Goal: Task Accomplishment & Management: Manage account settings

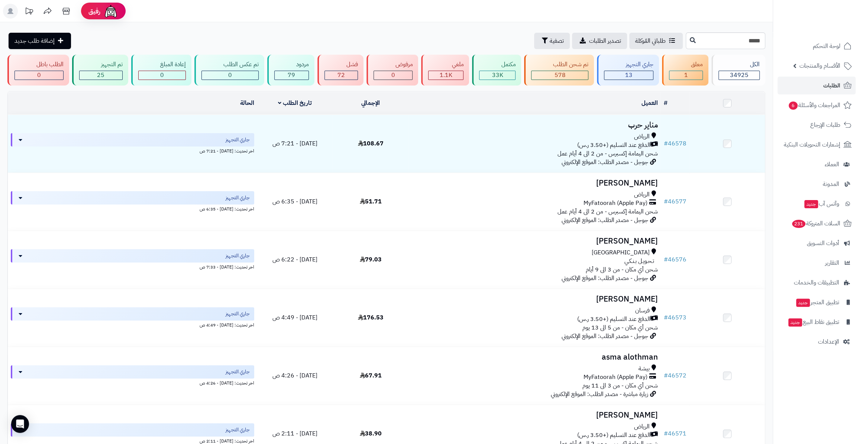
type input "*****"
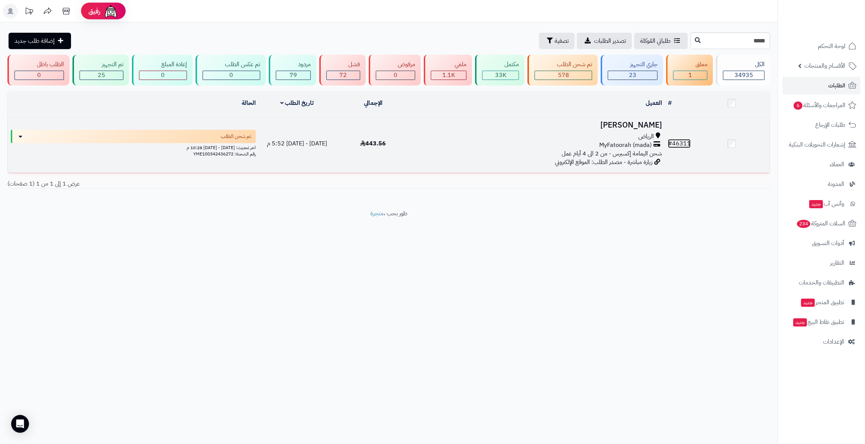
click at [685, 143] on link "# 46311" at bounding box center [679, 143] width 23 height 9
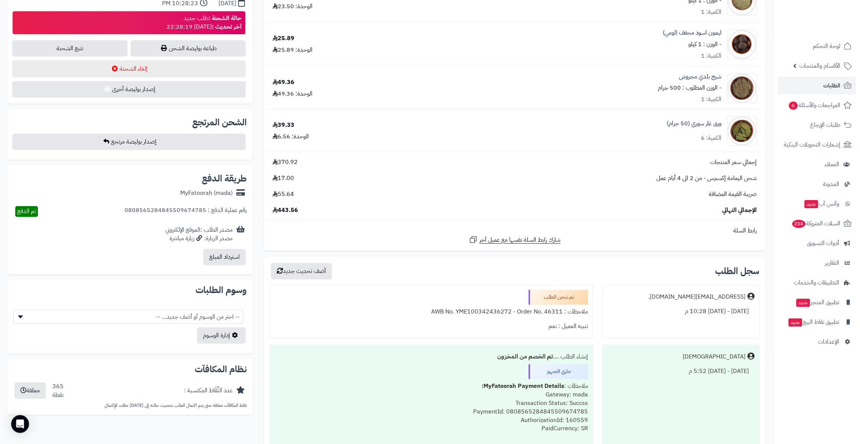
scroll to position [439, 0]
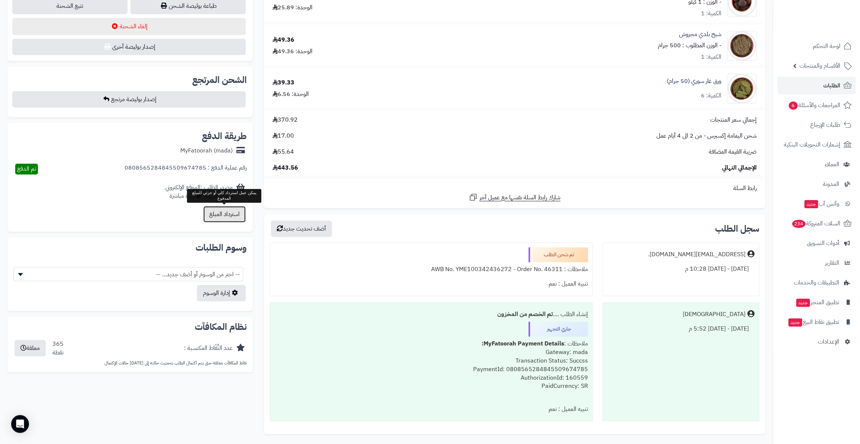
click at [206, 215] on button "استرداد المبلغ" at bounding box center [224, 214] width 42 height 16
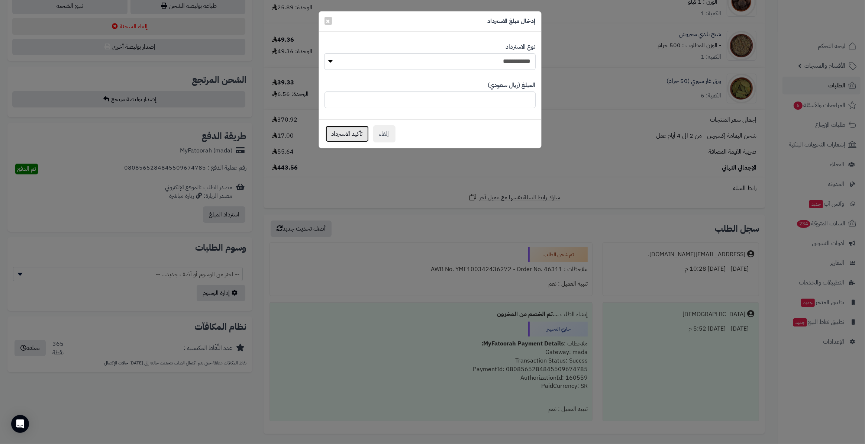
drag, startPoint x: 351, startPoint y: 131, endPoint x: 428, endPoint y: 122, distance: 77.9
click at [428, 122] on div "إلغاء تأكيد الاسترداد" at bounding box center [430, 133] width 222 height 29
click at [330, 19] on span "×" at bounding box center [328, 20] width 4 height 11
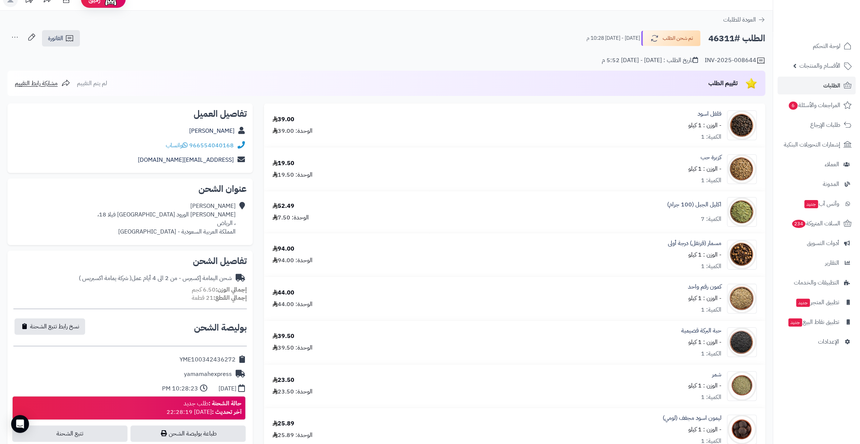
scroll to position [0, 0]
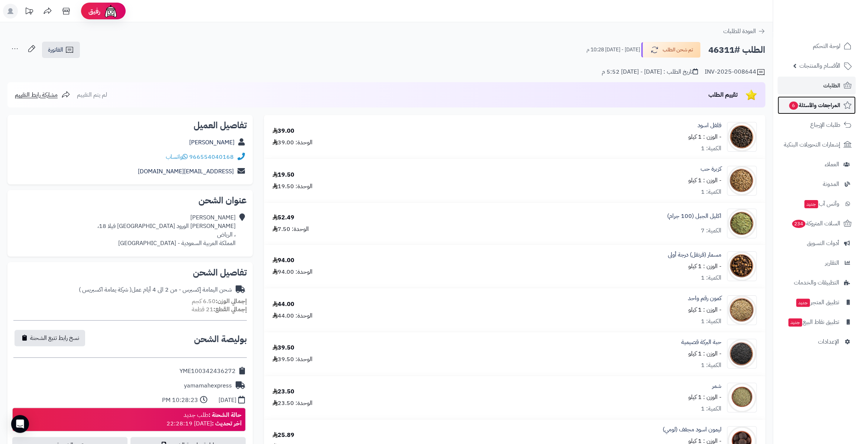
click at [810, 109] on span "المراجعات والأسئلة 6" at bounding box center [814, 105] width 52 height 10
click at [156, 290] on div "شحن اليمامة إكسبرس - من 2 الى 4 أيام عمل ( شركة يمامة اكسبريس )" at bounding box center [155, 289] width 153 height 9
click at [818, 84] on link "الطلبات" at bounding box center [817, 86] width 78 height 18
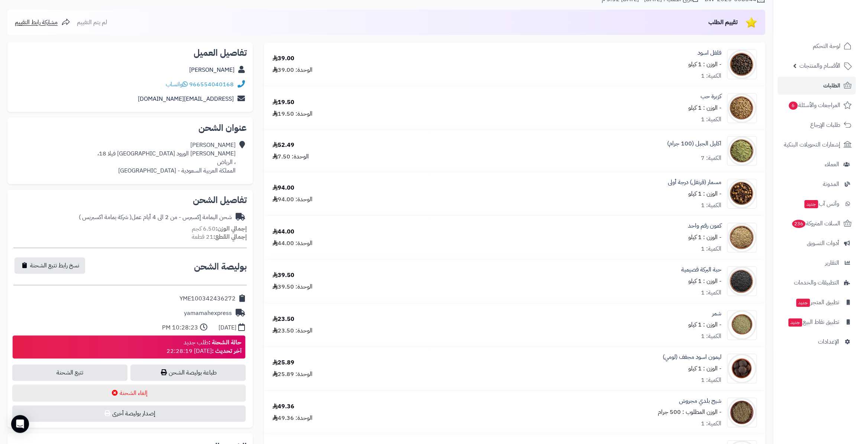
scroll to position [33, 0]
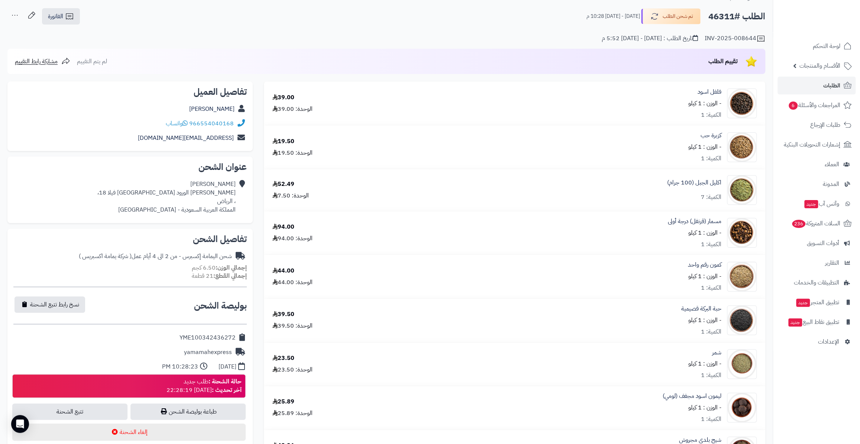
drag, startPoint x: 184, startPoint y: 354, endPoint x: 237, endPoint y: 351, distance: 52.8
click at [237, 351] on div "yamamahexpress" at bounding box center [129, 352] width 233 height 14
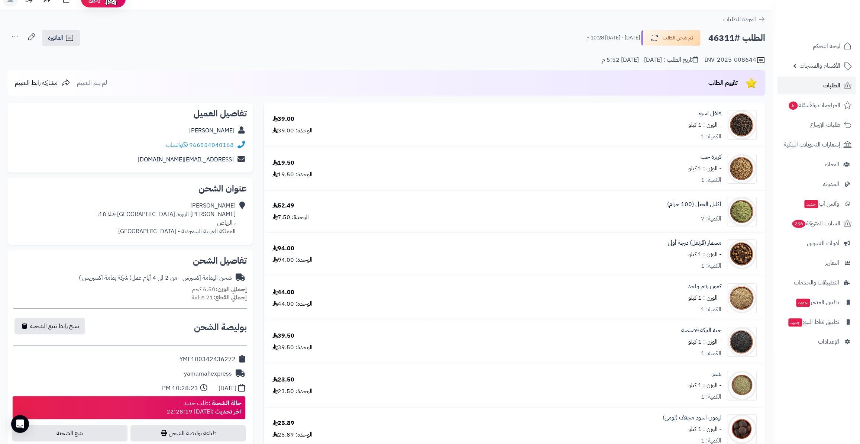
scroll to position [0, 0]
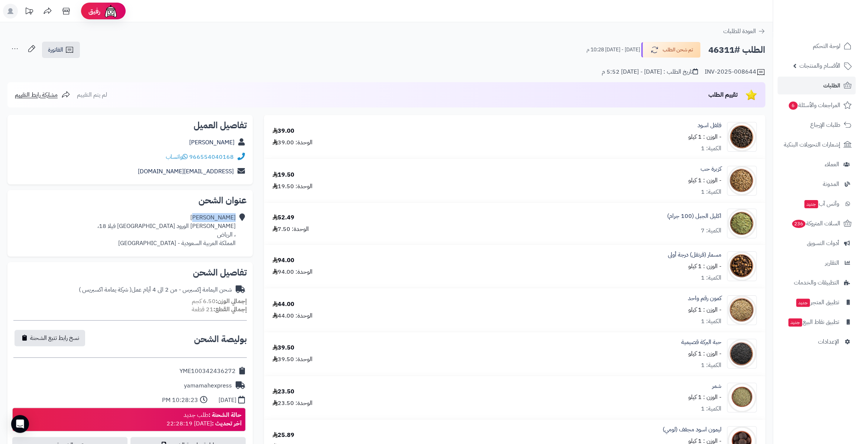
drag, startPoint x: 236, startPoint y: 217, endPoint x: 200, endPoint y: 212, distance: 36.1
click at [200, 212] on div "محمد الغامدي الرياض حي الورود شارع الرماح فيلا 18، ، الرياض المملكة العربية الس…" at bounding box center [129, 230] width 233 height 40
drag, startPoint x: 219, startPoint y: 226, endPoint x: 197, endPoint y: 223, distance: 22.5
click at [197, 223] on div "محمد الغامدي الرياض حي الورود شارع الرماح فيلا 18، ، الرياض المملكة العربية الس…" at bounding box center [166, 230] width 138 height 34
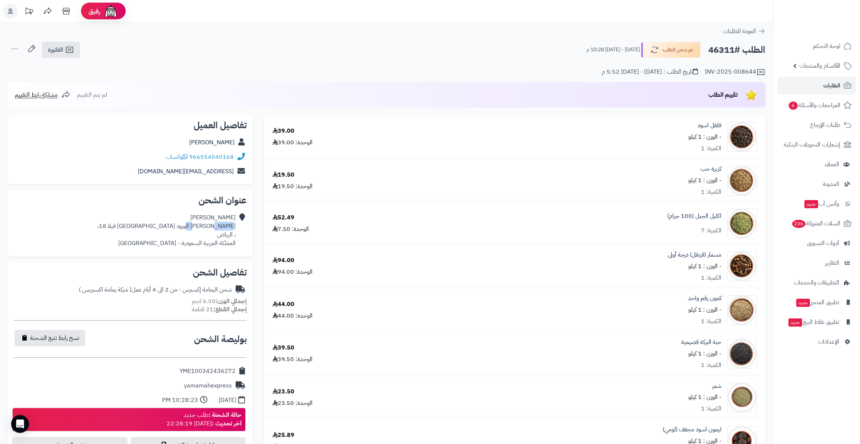
drag, startPoint x: 197, startPoint y: 226, endPoint x: 218, endPoint y: 226, distance: 20.8
click at [218, 226] on div "محمد الغامدي الرياض حي الورود شارع الرماح فيلا 18، ، الرياض المملكة العربية الس…" at bounding box center [166, 230] width 138 height 34
click at [213, 235] on div "محمد الغامدي الرياض حي الورود شارع الرماح فيلا 18، ، الرياض المملكة العربية الس…" at bounding box center [166, 230] width 138 height 34
drag, startPoint x: 218, startPoint y: 225, endPoint x: 197, endPoint y: 226, distance: 20.8
click at [197, 226] on div "محمد الغامدي الرياض حي الورود شارع الرماح فيلا 18، ، الرياض المملكة العربية الس…" at bounding box center [166, 230] width 138 height 34
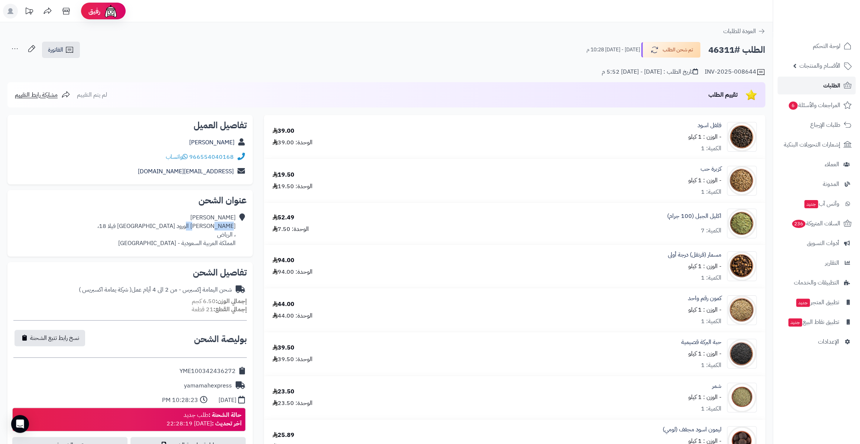
click at [822, 80] on link "الطلبات" at bounding box center [817, 86] width 78 height 18
click at [818, 65] on span "الأقسام والمنتجات" at bounding box center [820, 66] width 41 height 10
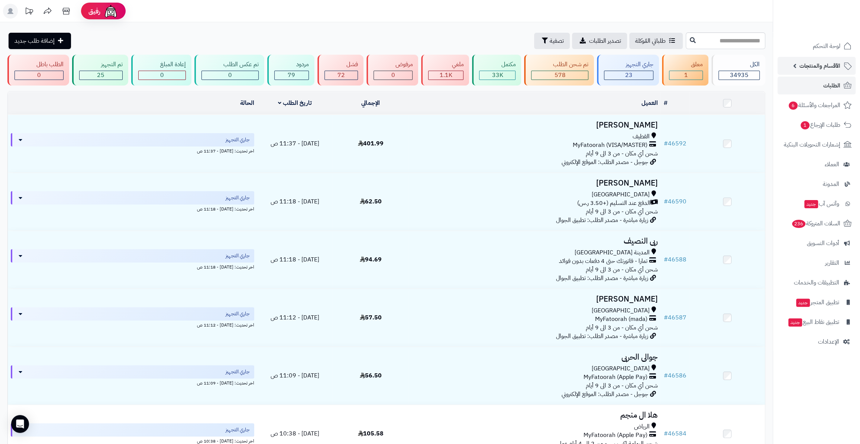
click at [826, 69] on span "الأقسام والمنتجات" at bounding box center [820, 66] width 41 height 10
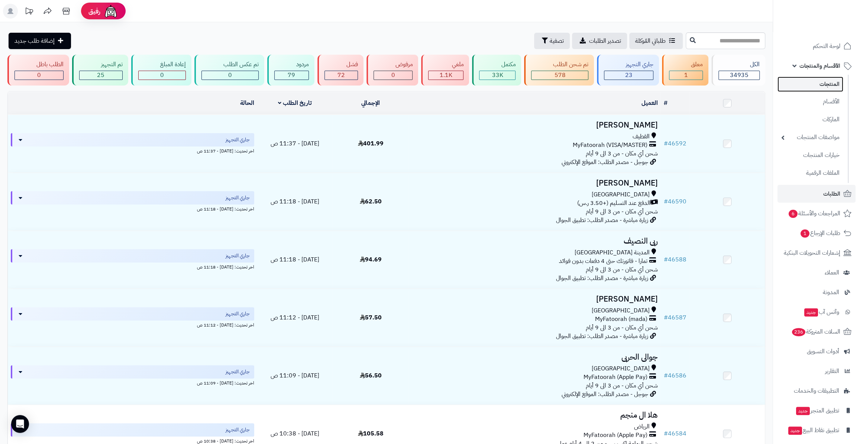
click at [823, 86] on link "المنتجات" at bounding box center [811, 84] width 66 height 15
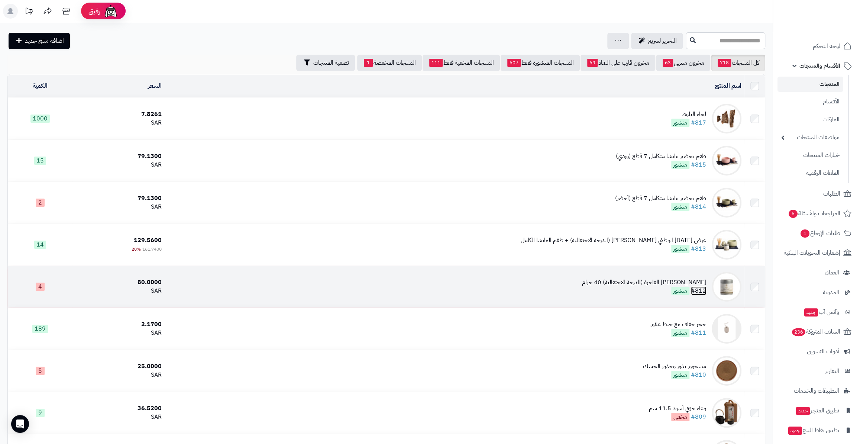
click at [701, 292] on link "#812" at bounding box center [698, 290] width 15 height 9
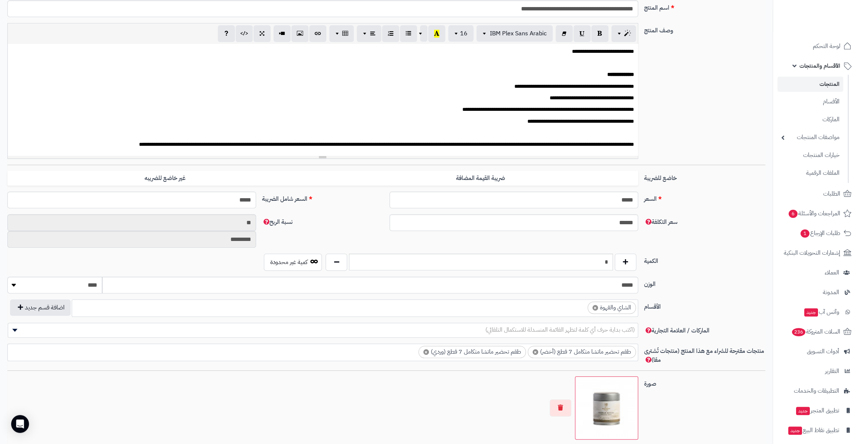
scroll to position [135, 0]
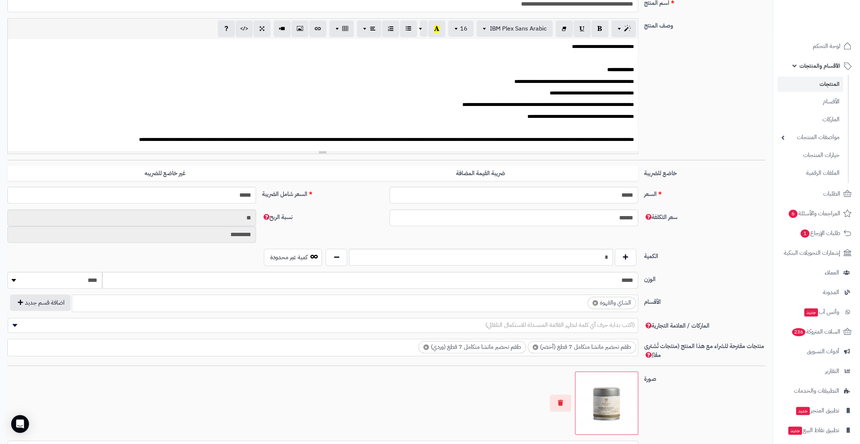
click at [547, 104] on span "**********" at bounding box center [548, 104] width 172 height 5
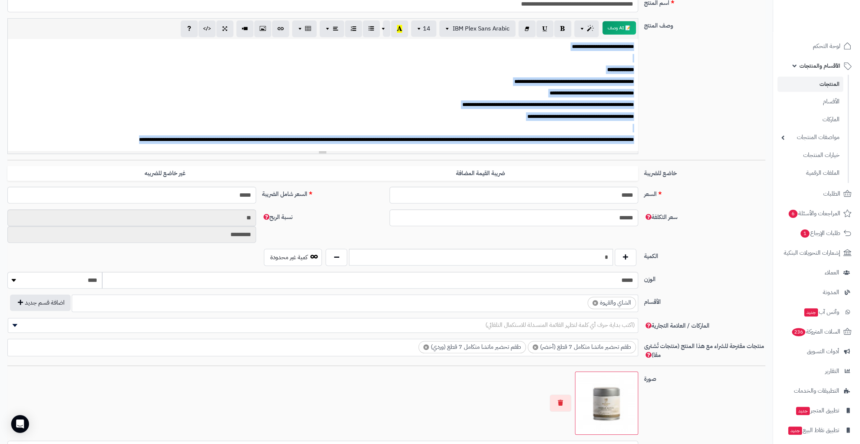
copy div "**********"
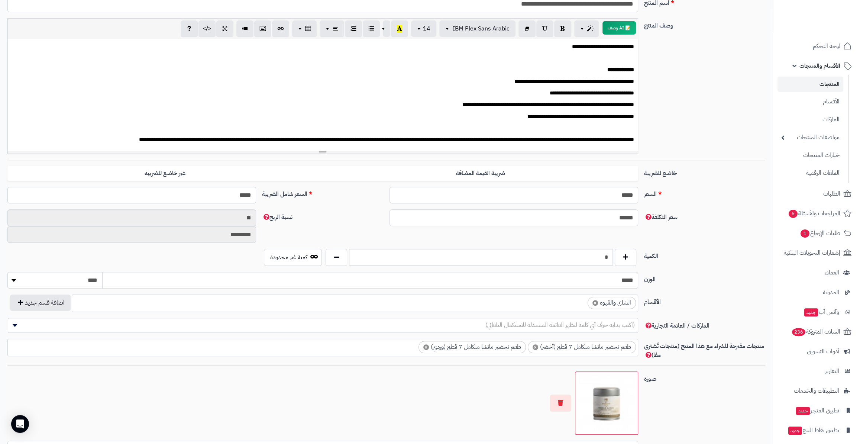
click at [253, 401] on div at bounding box center [322, 402] width 630 height 63
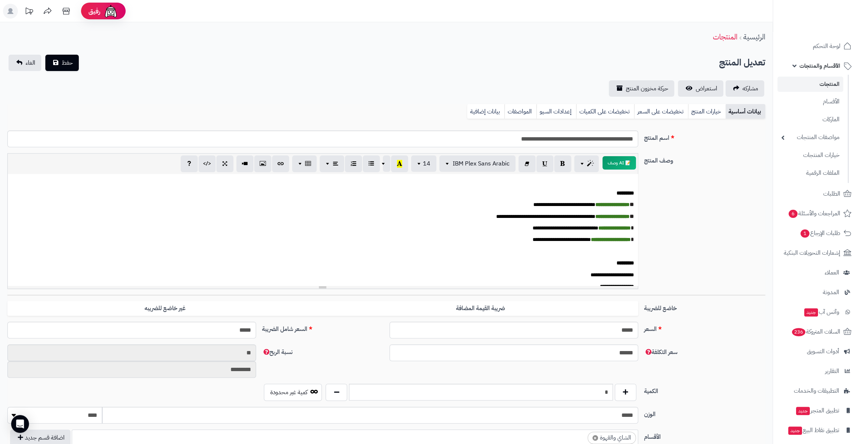
scroll to position [0, 0]
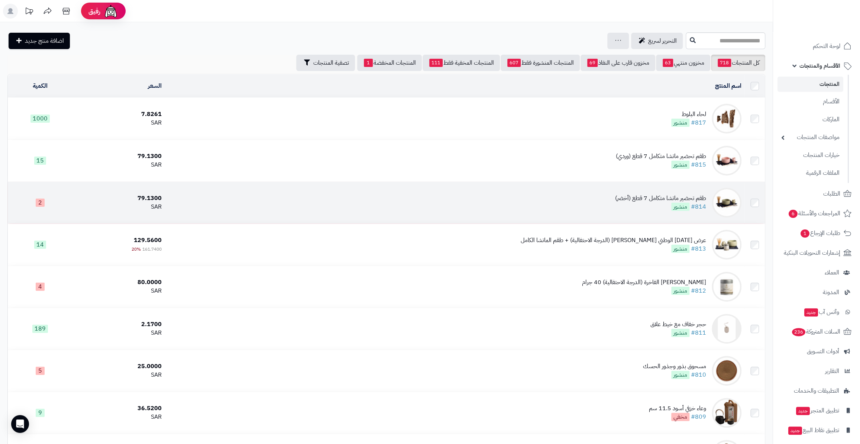
click at [652, 194] on div "طقم تحضير ماتشا متكامل 7 قطع (أخضر)" at bounding box center [660, 198] width 91 height 9
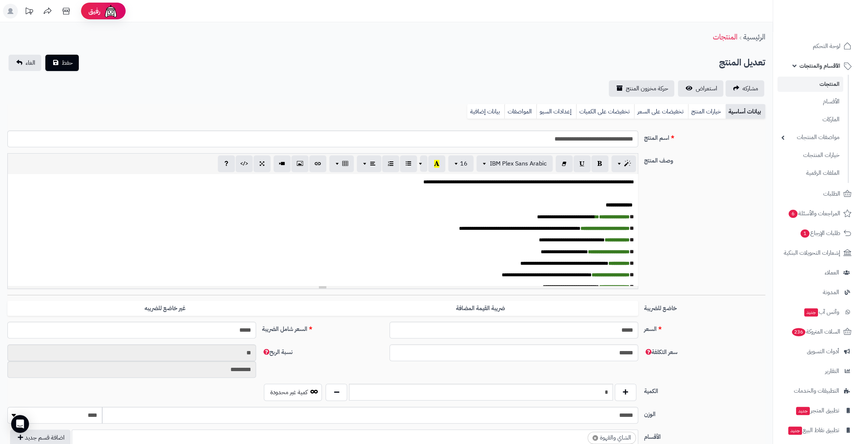
scroll to position [142, 0]
click at [581, 226] on font "**********" at bounding box center [605, 228] width 49 height 5
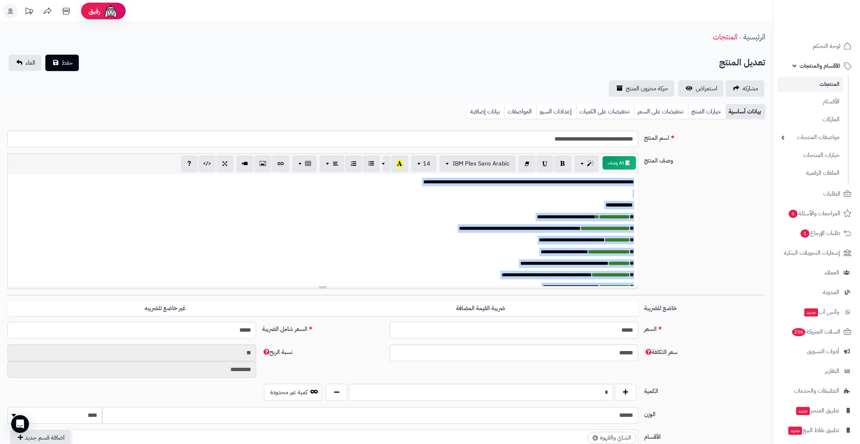
copy div "**********"
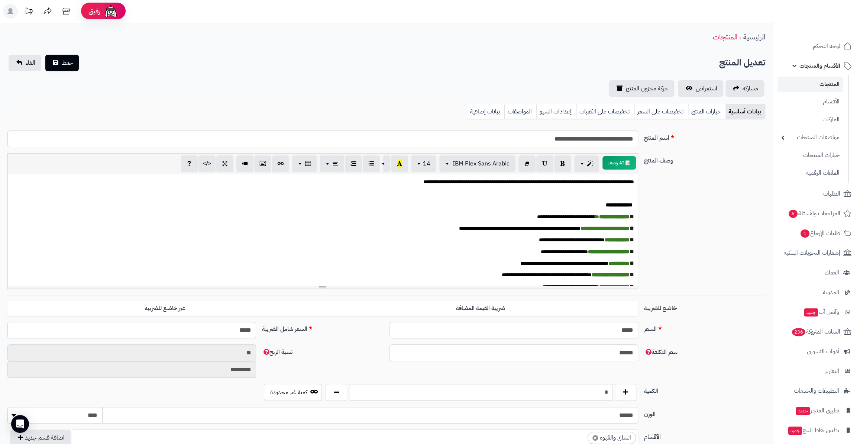
click at [290, 73] on div "**********" at bounding box center [386, 76] width 773 height 42
click at [817, 233] on span "طلبات الإرجاع 1" at bounding box center [820, 233] width 40 height 10
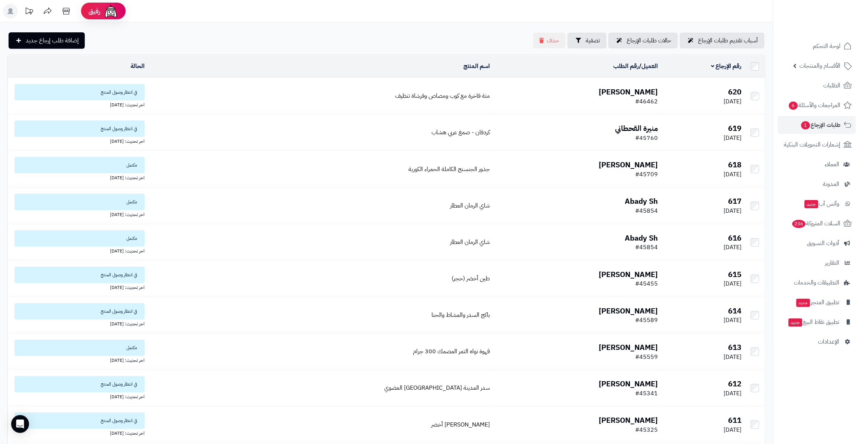
click at [644, 86] on b "شروق خالد" at bounding box center [627, 91] width 59 height 11
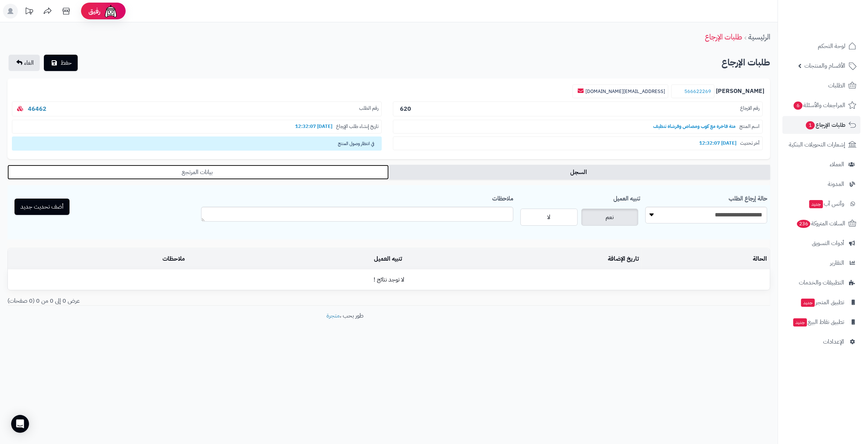
click at [313, 174] on link "بيانات المرتجع" at bounding box center [197, 172] width 381 height 15
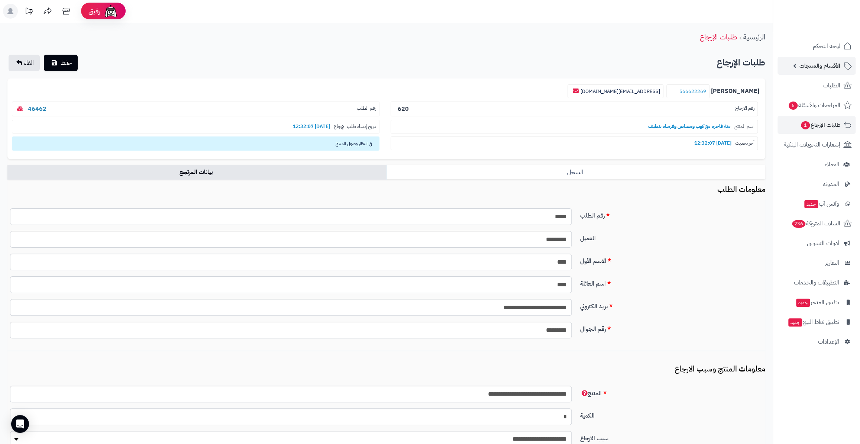
click at [829, 67] on span "الأقسام والمنتجات" at bounding box center [820, 66] width 41 height 10
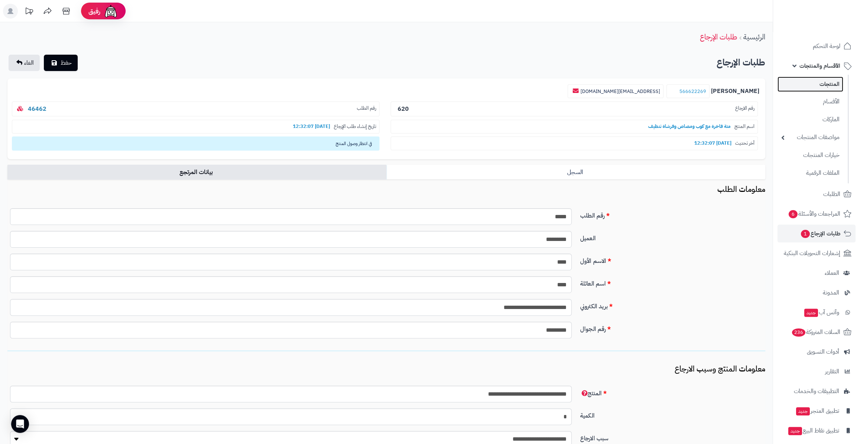
click at [833, 81] on link "المنتجات" at bounding box center [811, 84] width 66 height 15
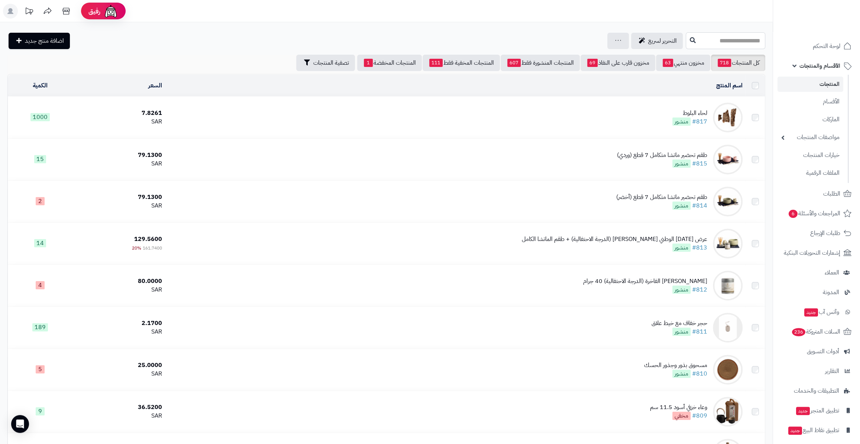
click at [686, 39] on input "text" at bounding box center [726, 40] width 80 height 17
drag, startPoint x: 686, startPoint y: 39, endPoint x: 793, endPoint y: 41, distance: 106.7
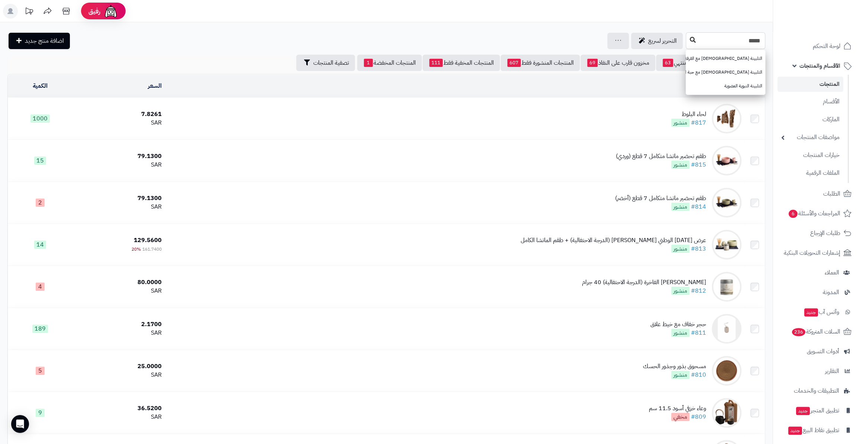
type input "*****"
click at [690, 37] on icon at bounding box center [693, 40] width 6 height 6
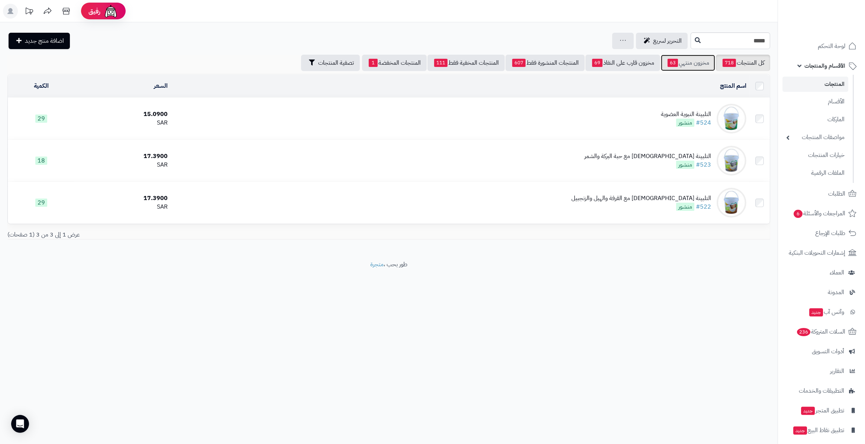
click at [674, 65] on span "63" at bounding box center [673, 63] width 10 height 8
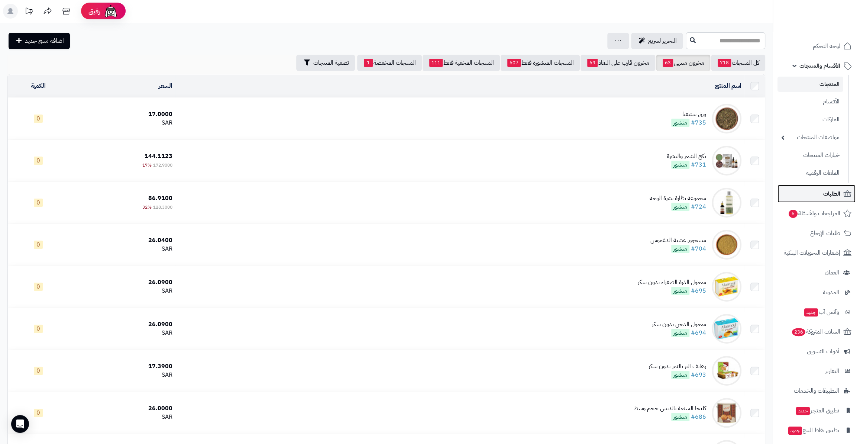
click at [810, 193] on link "الطلبات" at bounding box center [817, 194] width 78 height 18
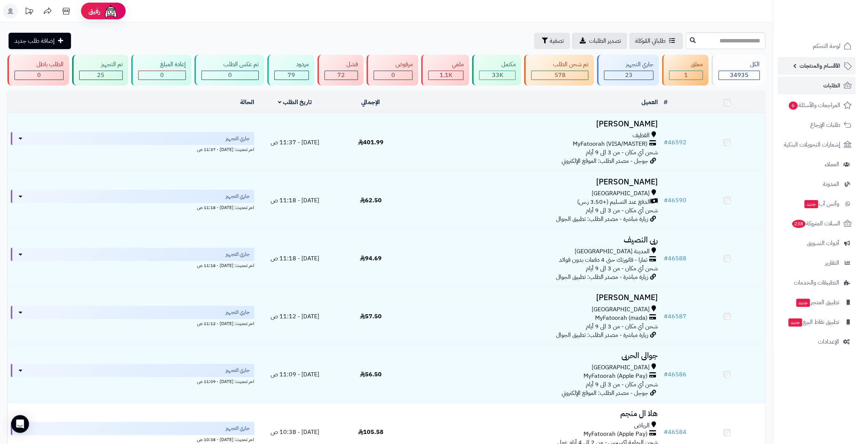
click at [812, 64] on span "الأقسام والمنتجات" at bounding box center [820, 66] width 41 height 10
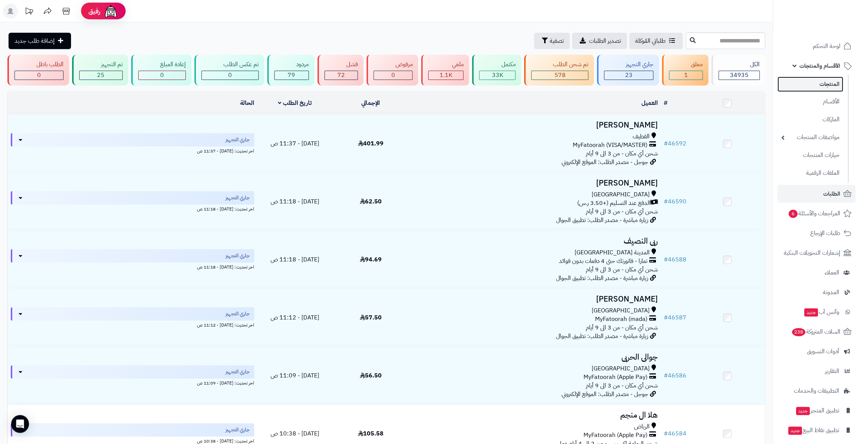
click at [819, 84] on link "المنتجات" at bounding box center [811, 84] width 66 height 15
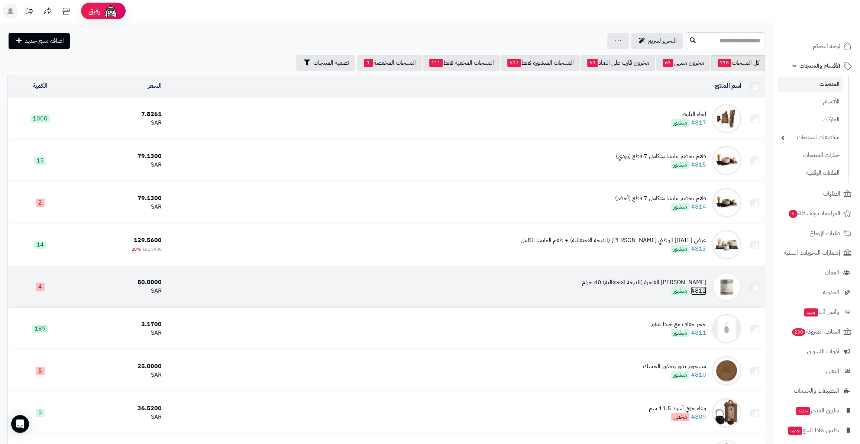
click at [703, 286] on link "#812" at bounding box center [698, 290] width 15 height 9
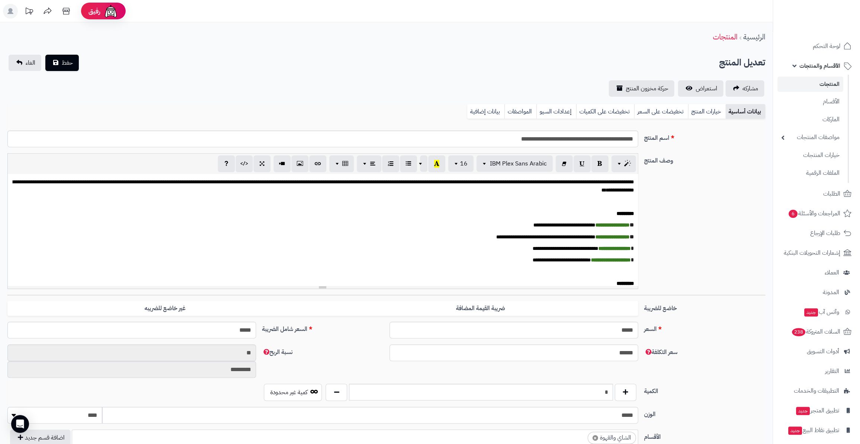
scroll to position [142, 0]
click at [820, 84] on link "المنتجات" at bounding box center [811, 84] width 66 height 15
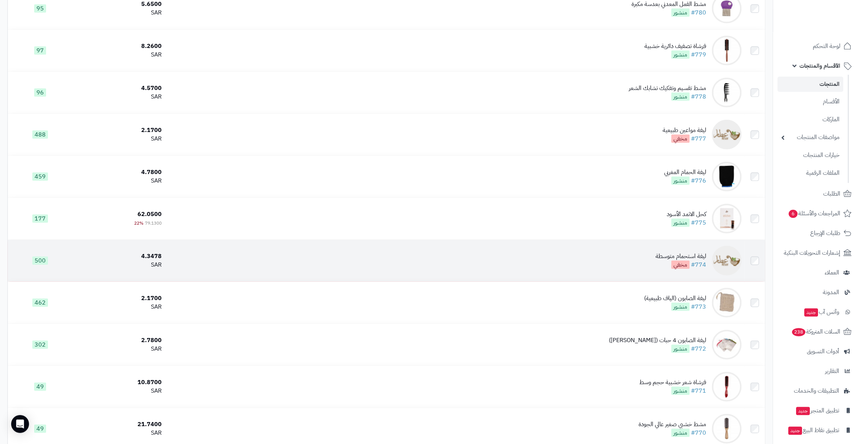
scroll to position [1554, 0]
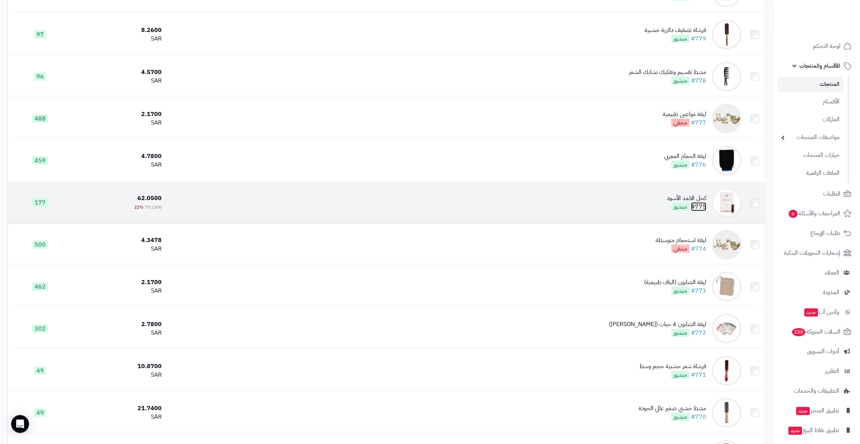
click at [696, 202] on link "#775" at bounding box center [698, 206] width 15 height 9
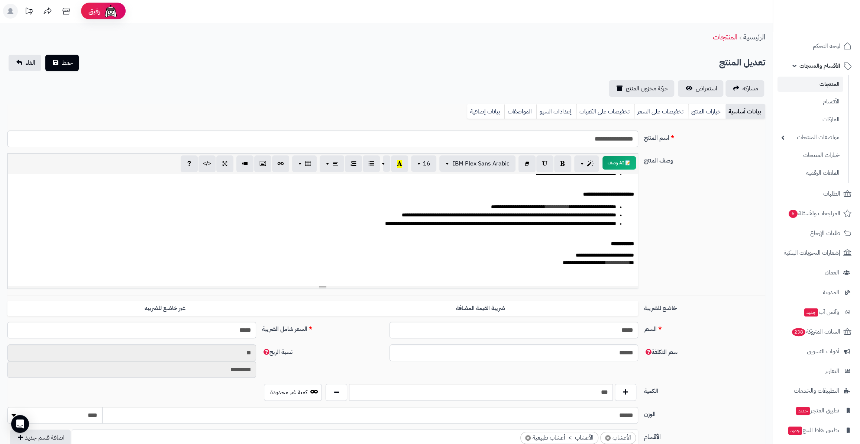
scroll to position [292, 0]
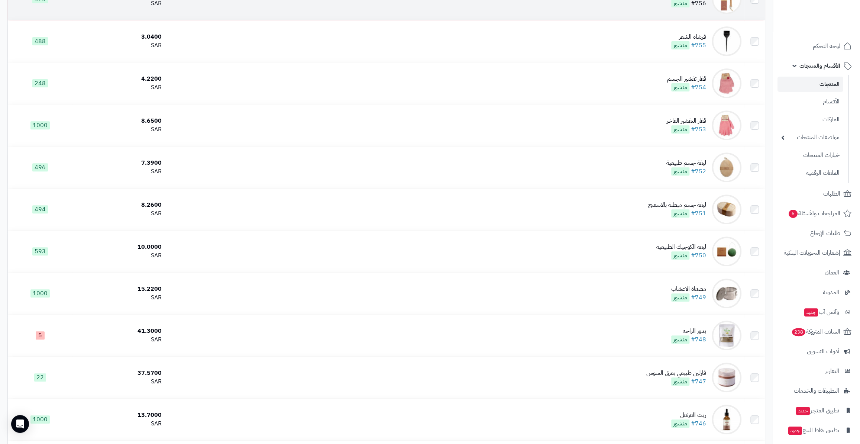
scroll to position [2568, 0]
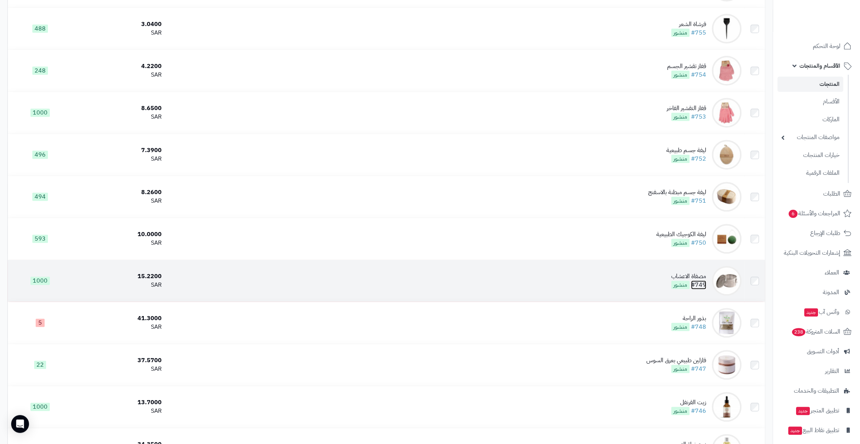
click at [700, 282] on link "#749" at bounding box center [698, 284] width 15 height 9
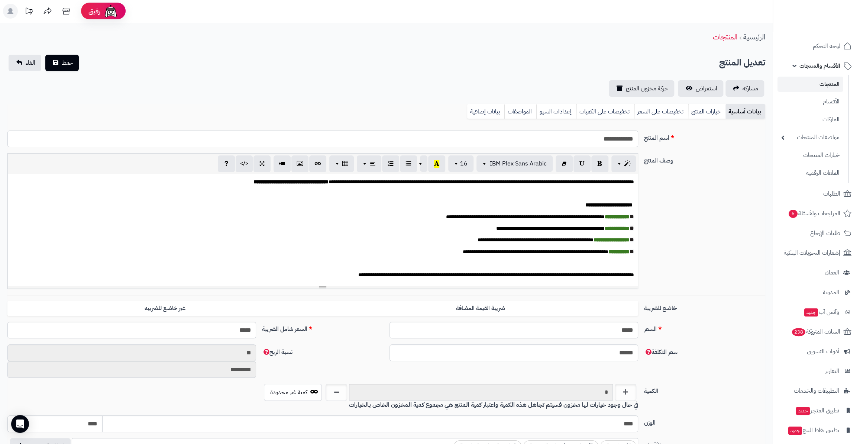
drag, startPoint x: 571, startPoint y: 134, endPoint x: 680, endPoint y: 133, distance: 108.6
click at [682, 134] on div "**********" at bounding box center [386, 141] width 764 height 23
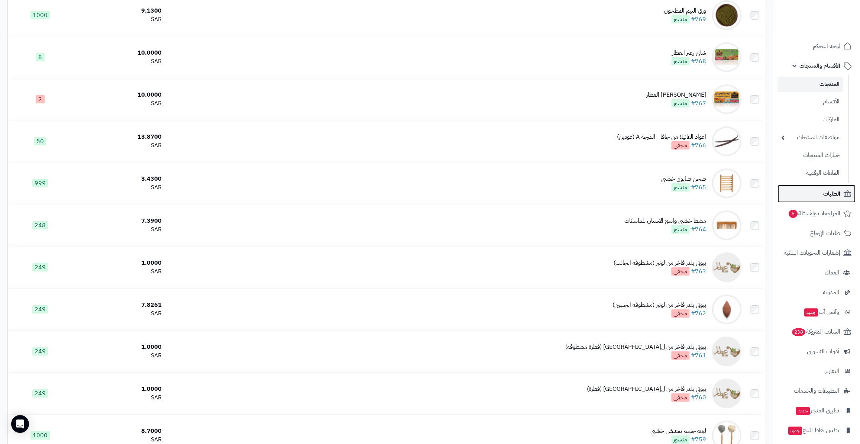
click at [797, 188] on link "الطلبات" at bounding box center [817, 194] width 78 height 18
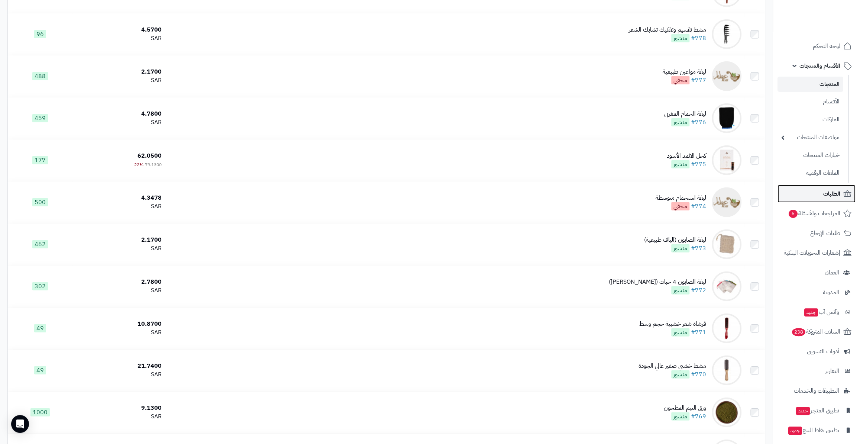
scroll to position [1520, 0]
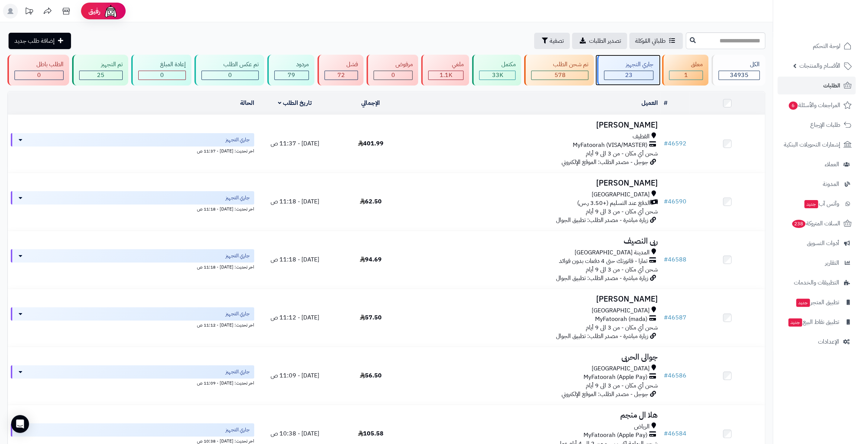
click at [637, 72] on div "23" at bounding box center [628, 75] width 49 height 9
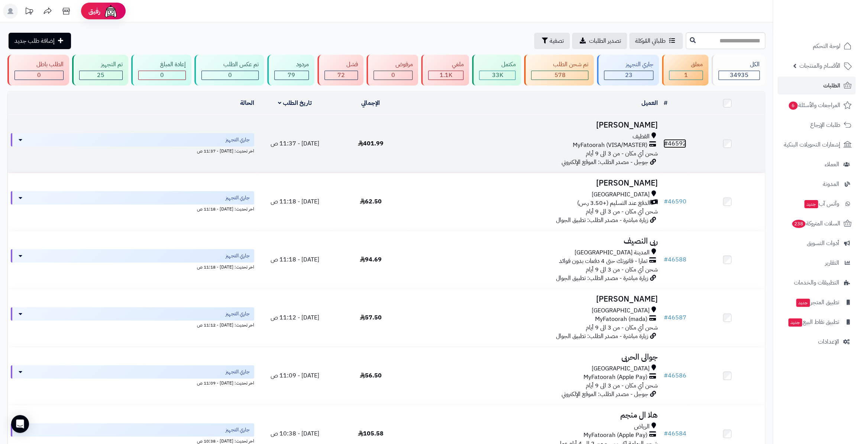
click at [677, 139] on link "# 46592" at bounding box center [675, 143] width 23 height 9
